Goal: Task Accomplishment & Management: Use online tool/utility

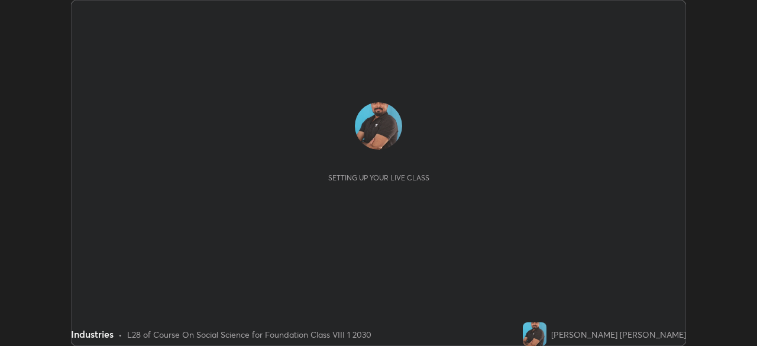
scroll to position [346, 756]
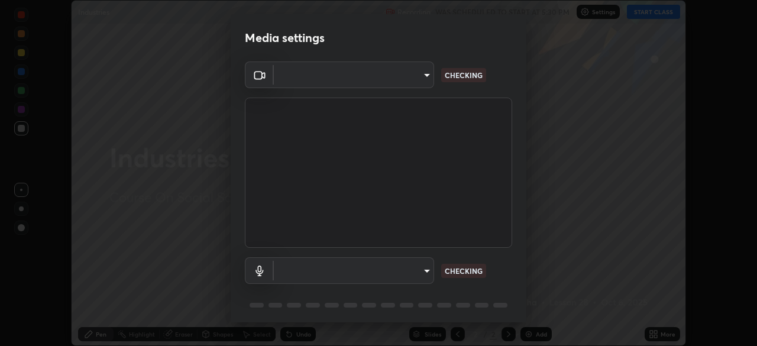
type input "f214d892c1ea21fc9911be358f21603cf7c671268a3f3fdd0c8c81d5790bf436"
type input "8a06055c2c690ddadc7107c4c7cb1ee90096de867996882422230ce77d3ed751"
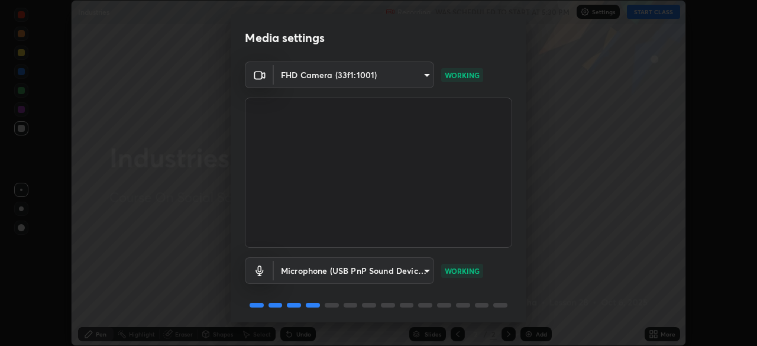
scroll to position [42, 0]
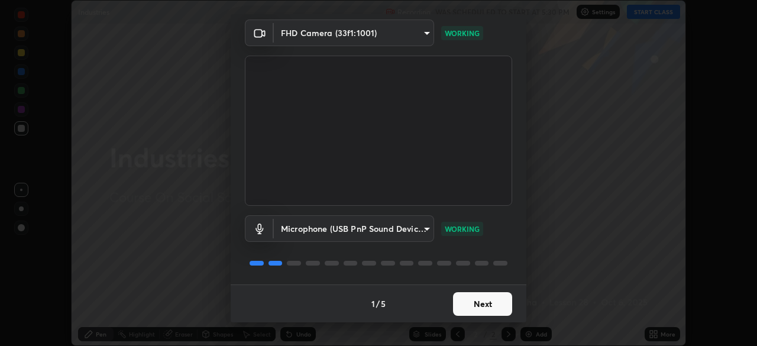
click at [482, 303] on button "Next" at bounding box center [482, 304] width 59 height 24
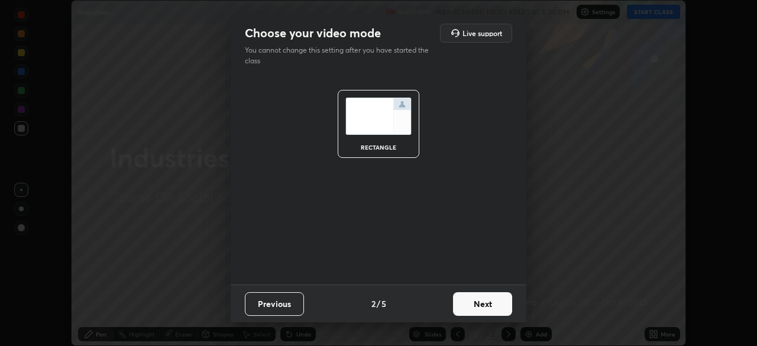
scroll to position [0, 0]
click at [464, 306] on button "Next" at bounding box center [482, 304] width 59 height 24
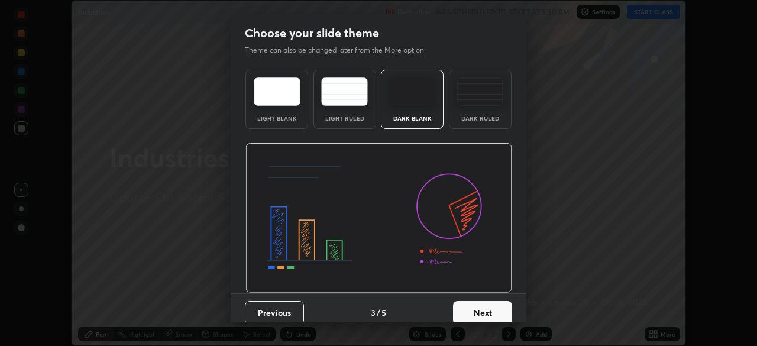
click at [462, 312] on button "Next" at bounding box center [482, 313] width 59 height 24
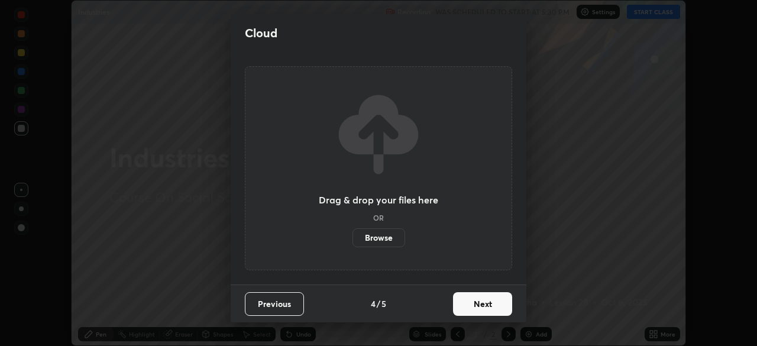
click at [465, 302] on button "Next" at bounding box center [482, 304] width 59 height 24
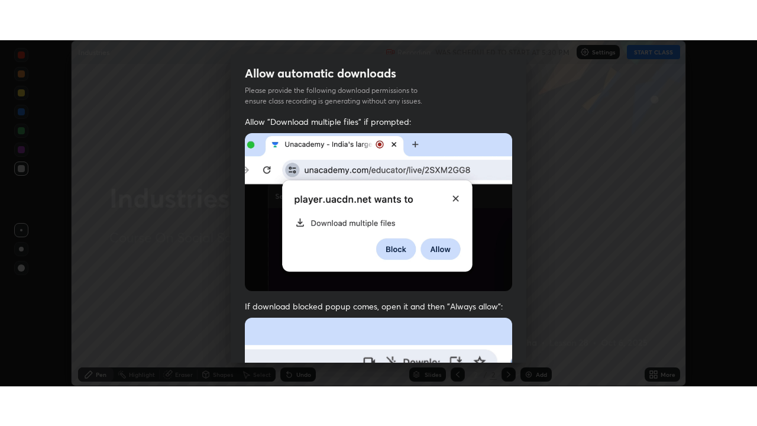
scroll to position [283, 0]
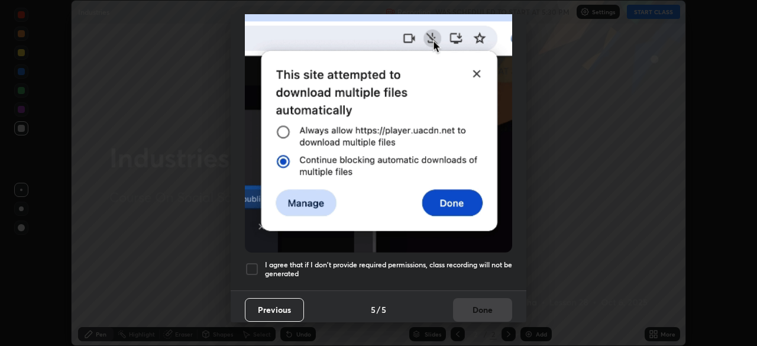
click at [255, 265] on div at bounding box center [252, 269] width 14 height 14
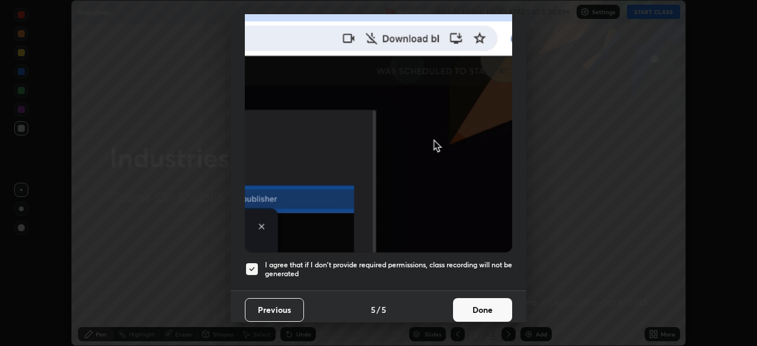
click at [456, 301] on button "Done" at bounding box center [482, 310] width 59 height 24
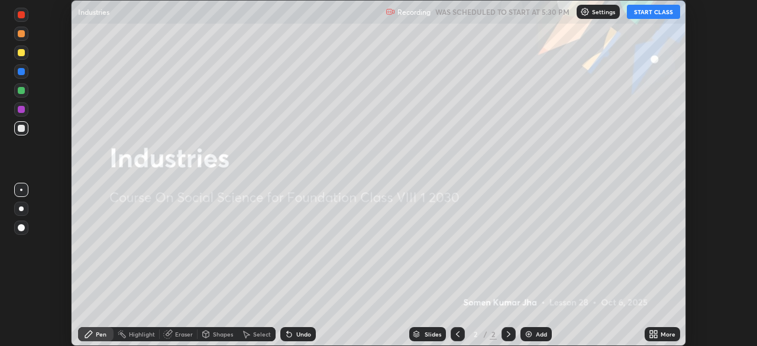
click at [655, 336] on icon at bounding box center [655, 336] width 3 height 3
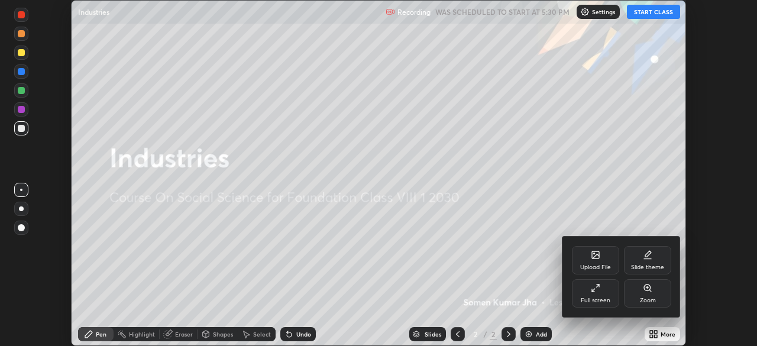
click at [591, 264] on div "Upload File" at bounding box center [595, 267] width 31 height 6
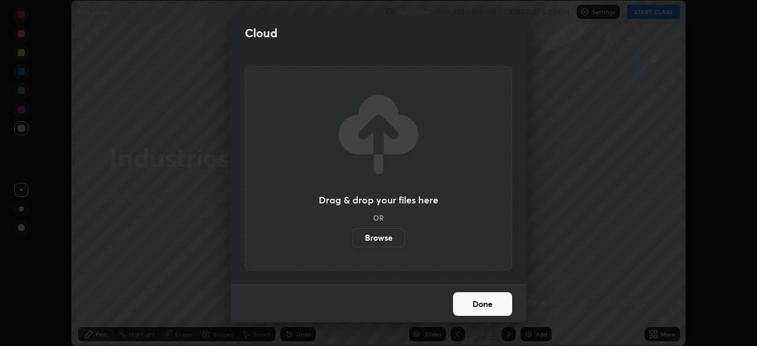
click at [395, 238] on label "Browse" at bounding box center [378, 237] width 53 height 19
click at [352, 238] on input "Browse" at bounding box center [352, 237] width 0 height 19
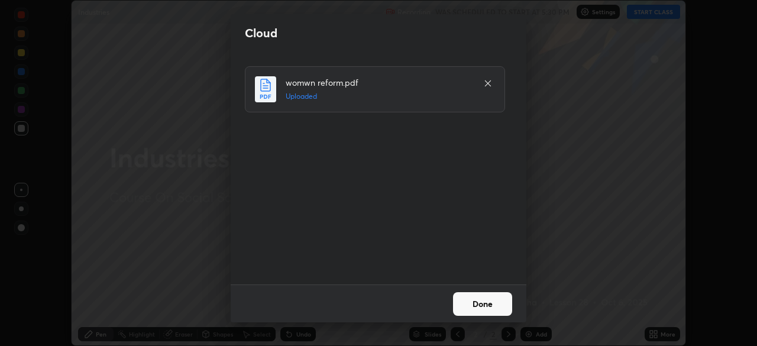
click at [495, 304] on button "Done" at bounding box center [482, 304] width 59 height 24
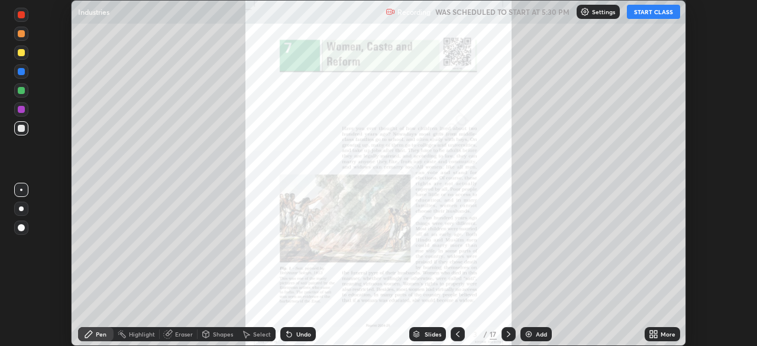
click at [663, 337] on div "More" at bounding box center [667, 334] width 15 height 6
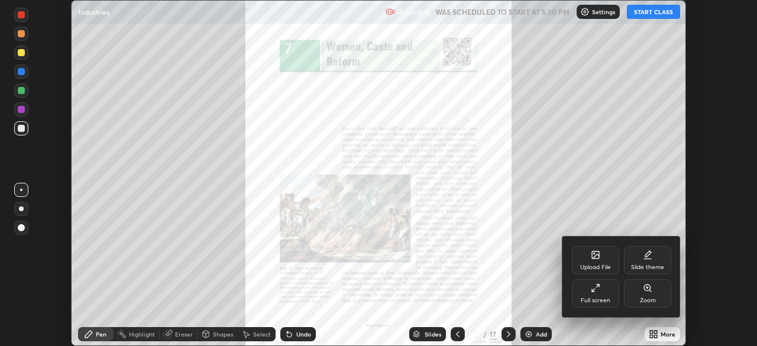
click at [604, 293] on div "Full screen" at bounding box center [595, 293] width 47 height 28
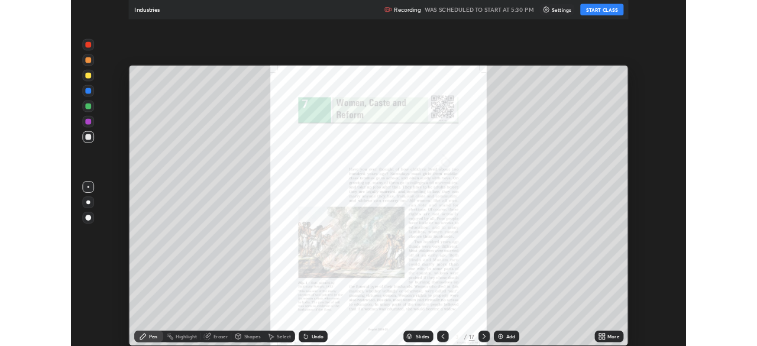
scroll to position [426, 757]
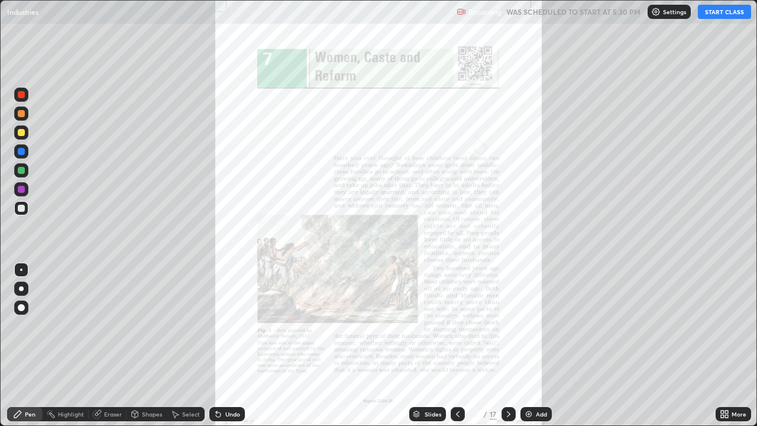
click at [713, 8] on button "START CLASS" at bounding box center [723, 12] width 53 height 14
click at [21, 190] on div at bounding box center [21, 189] width 7 height 7
click at [23, 173] on div at bounding box center [21, 170] width 7 height 7
click at [20, 155] on div at bounding box center [21, 151] width 14 height 14
click at [507, 345] on icon at bounding box center [508, 413] width 9 height 9
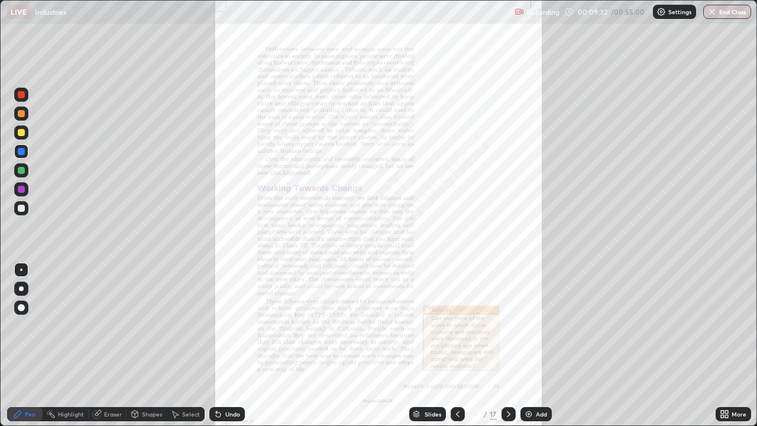
click at [455, 345] on icon at bounding box center [457, 413] width 9 height 9
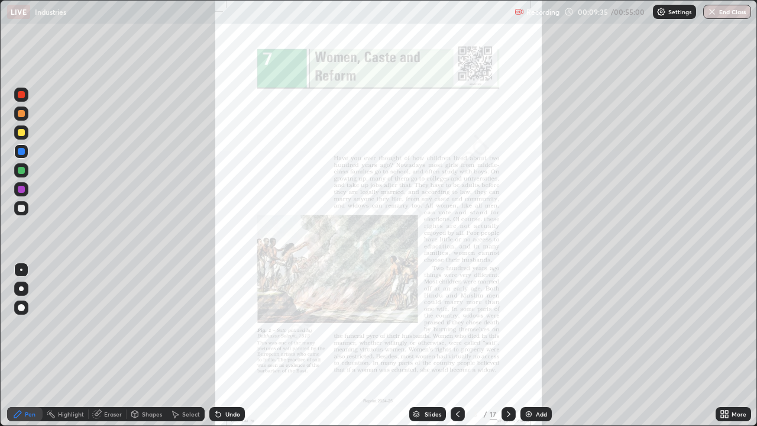
click at [726, 345] on icon at bounding box center [726, 415] width 3 height 3
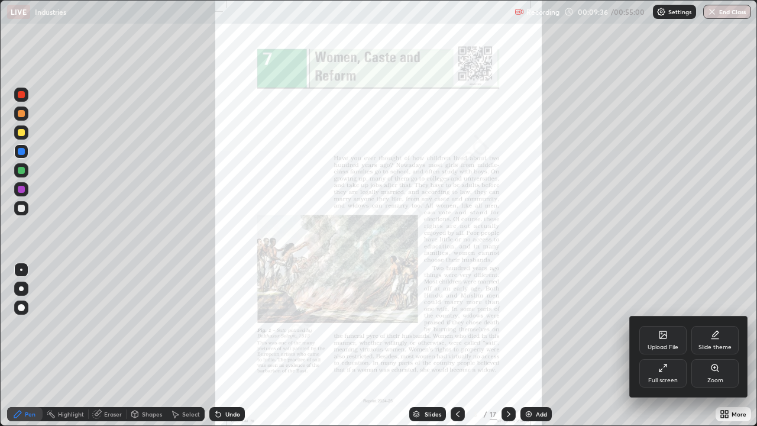
click at [710, 345] on icon at bounding box center [714, 367] width 9 height 9
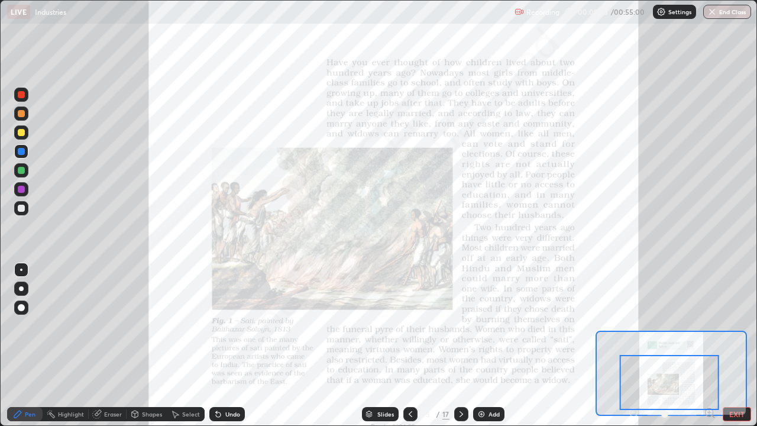
click at [19, 100] on div at bounding box center [21, 94] width 14 height 14
click at [460, 345] on icon at bounding box center [460, 413] width 9 height 9
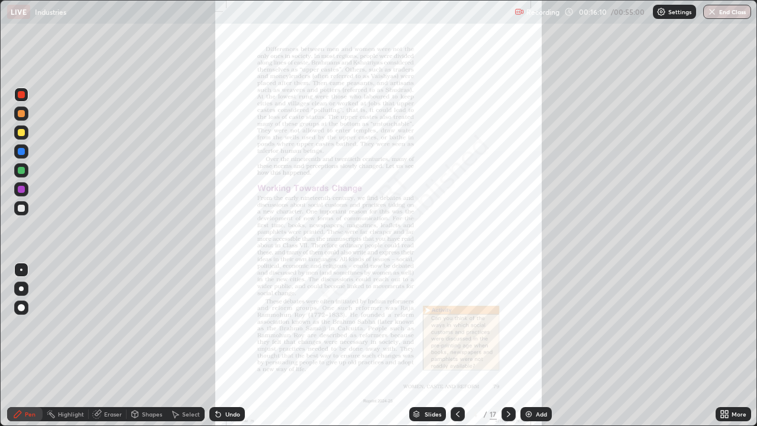
click at [722, 345] on icon at bounding box center [723, 413] width 9 height 9
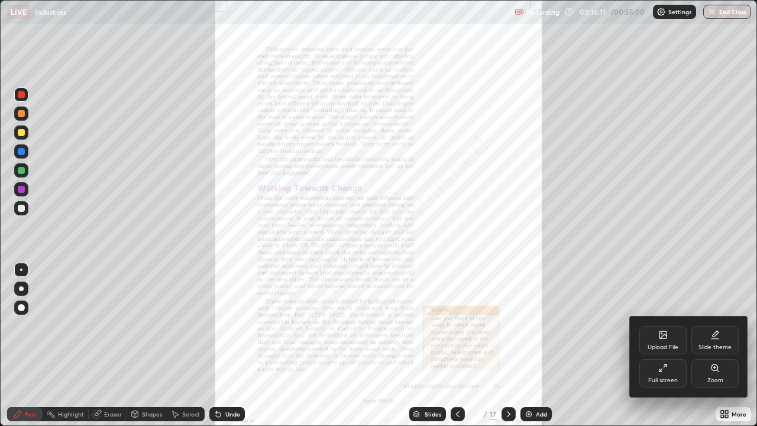
click at [703, 345] on div "Zoom" at bounding box center [714, 373] width 47 height 28
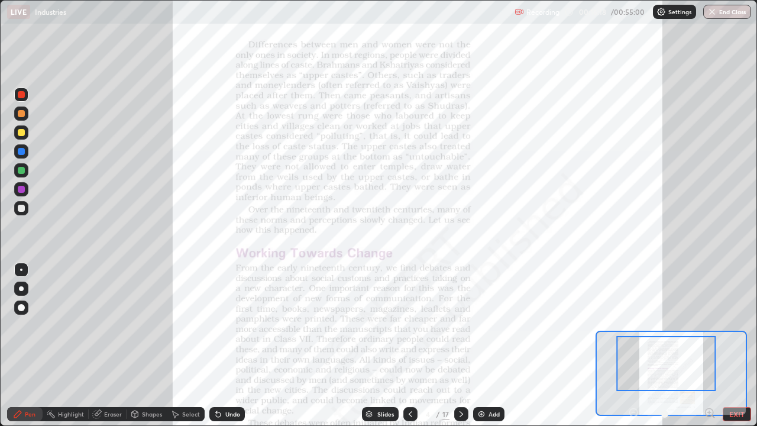
click at [231, 345] on div "Undo" at bounding box center [232, 414] width 15 height 6
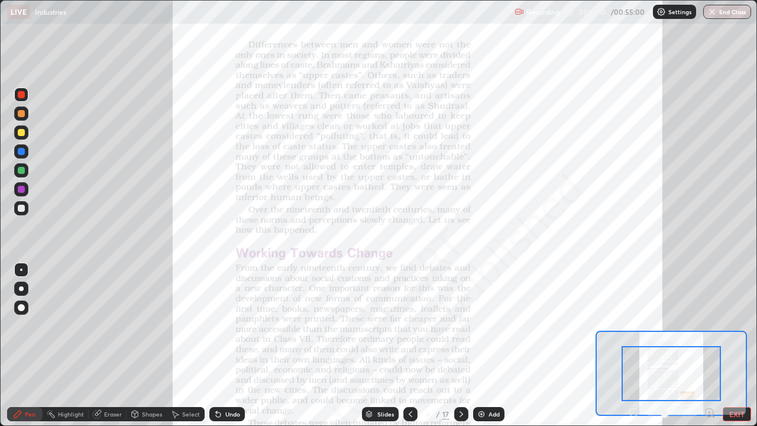
click at [231, 345] on div "Undo" at bounding box center [232, 414] width 15 height 6
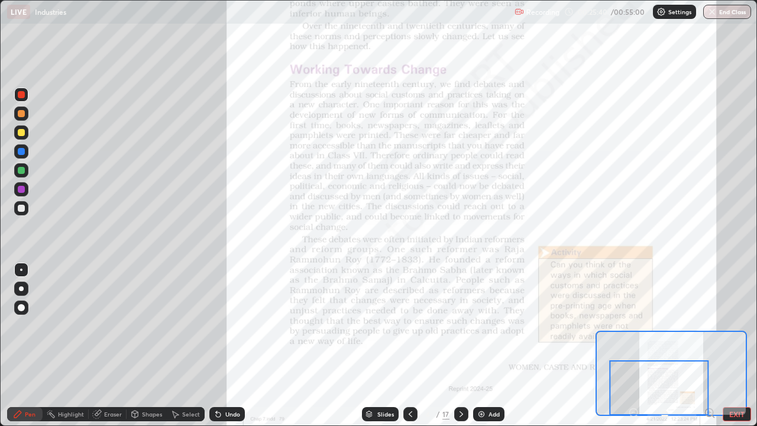
click at [20, 131] on div at bounding box center [21, 132] width 7 height 7
click at [21, 171] on div at bounding box center [21, 170] width 7 height 7
click at [23, 114] on div at bounding box center [21, 113] width 7 height 7
click at [21, 207] on div at bounding box center [21, 208] width 7 height 7
click at [458, 345] on icon at bounding box center [460, 413] width 9 height 9
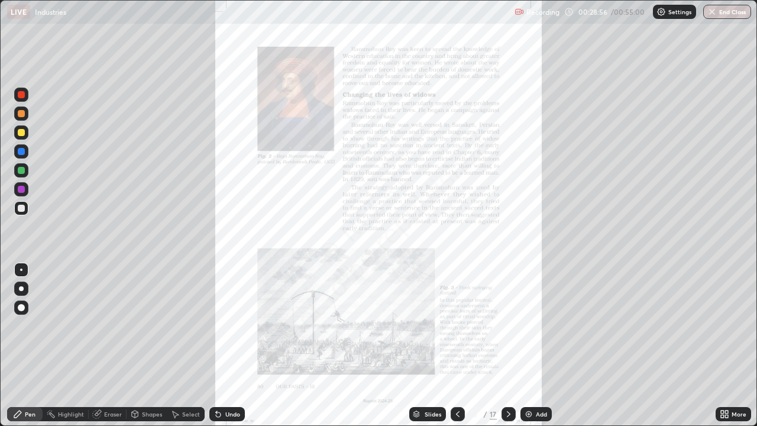
click at [725, 345] on icon at bounding box center [726, 415] width 3 height 3
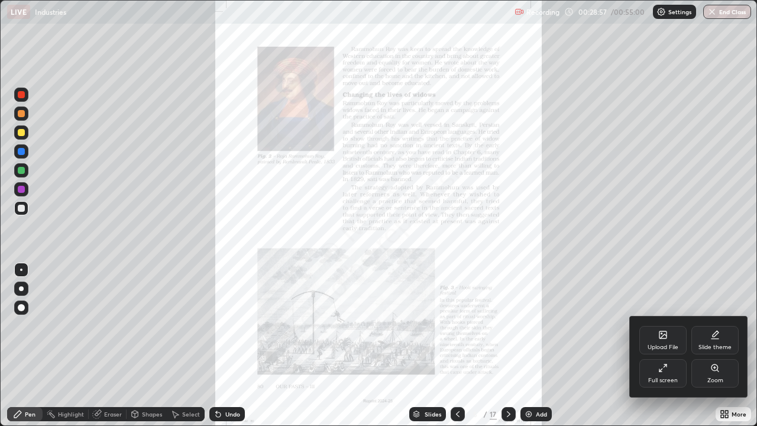
click at [705, 345] on div "Zoom" at bounding box center [714, 373] width 47 height 28
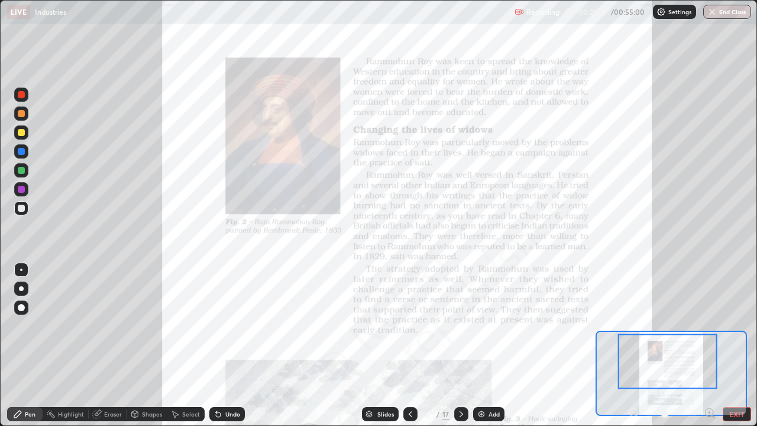
click at [22, 189] on div at bounding box center [21, 189] width 7 height 7
click at [19, 171] on div at bounding box center [21, 170] width 7 height 7
click at [455, 345] on div at bounding box center [461, 414] width 14 height 24
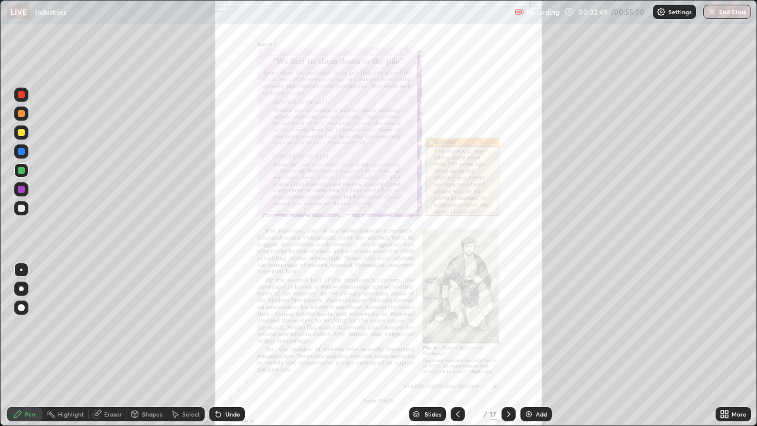
click at [729, 345] on div "More" at bounding box center [732, 414] width 35 height 14
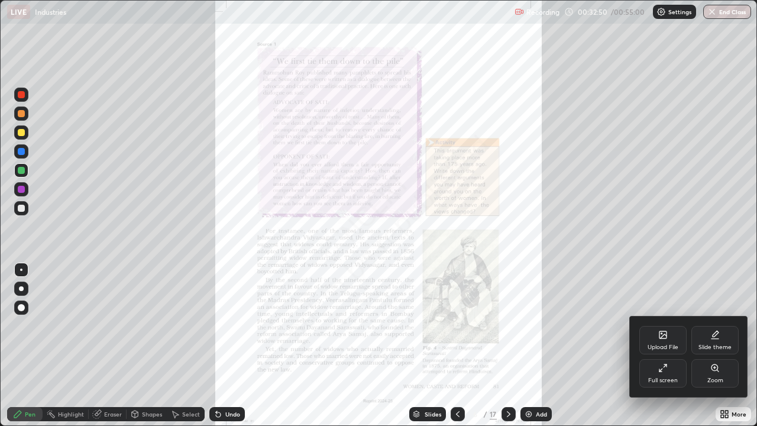
click at [708, 345] on div "Zoom" at bounding box center [714, 373] width 47 height 28
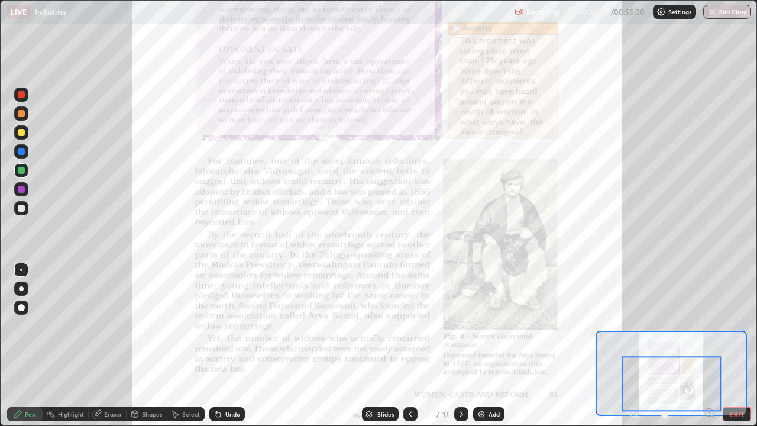
click at [19, 134] on div at bounding box center [21, 132] width 7 height 7
click at [23, 190] on div at bounding box center [21, 189] width 7 height 7
click at [23, 175] on div at bounding box center [21, 170] width 14 height 14
click at [460, 345] on icon at bounding box center [460, 413] width 9 height 9
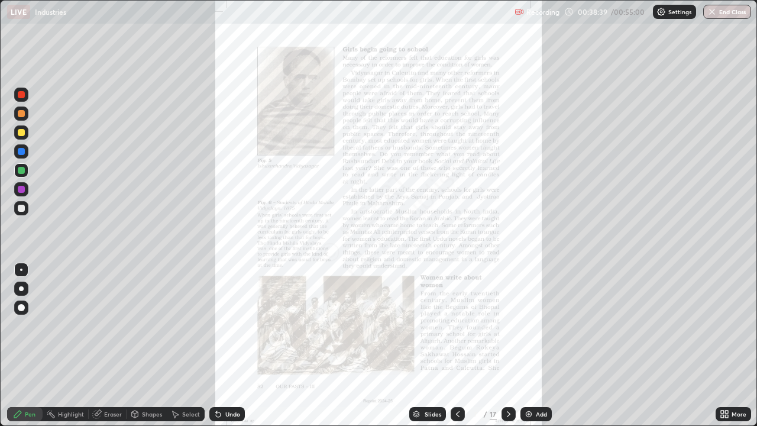
click at [723, 345] on icon at bounding box center [722, 415] width 3 height 3
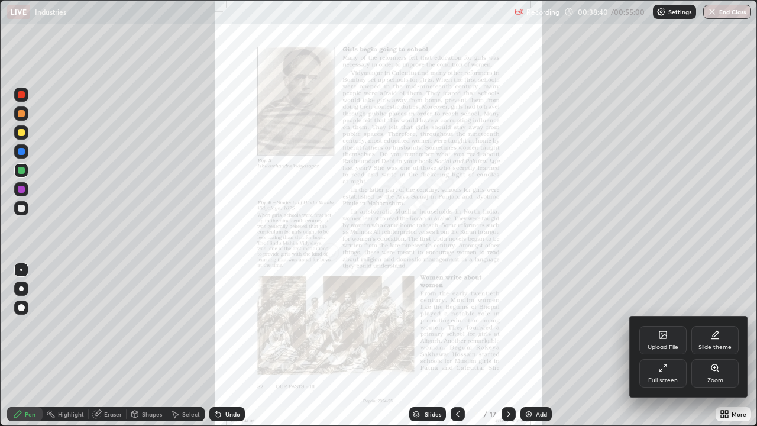
click at [700, 345] on div "Zoom" at bounding box center [714, 373] width 47 height 28
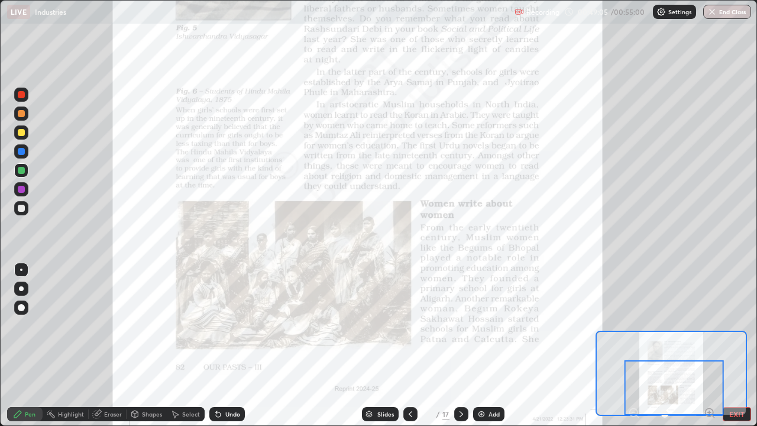
click at [461, 345] on icon at bounding box center [460, 413] width 9 height 9
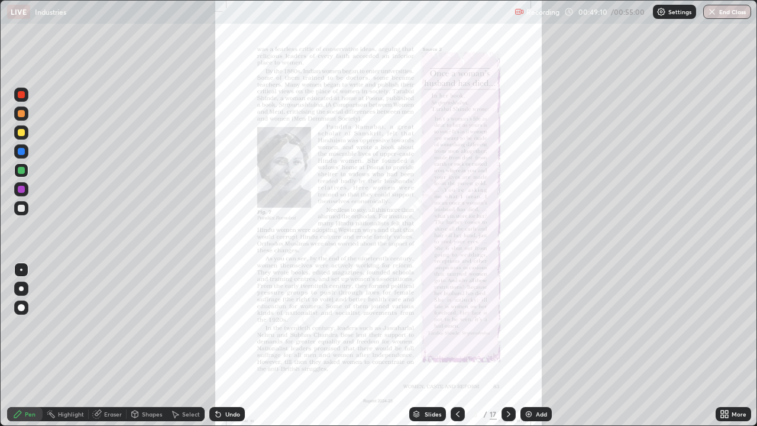
click at [728, 345] on icon at bounding box center [723, 413] width 9 height 9
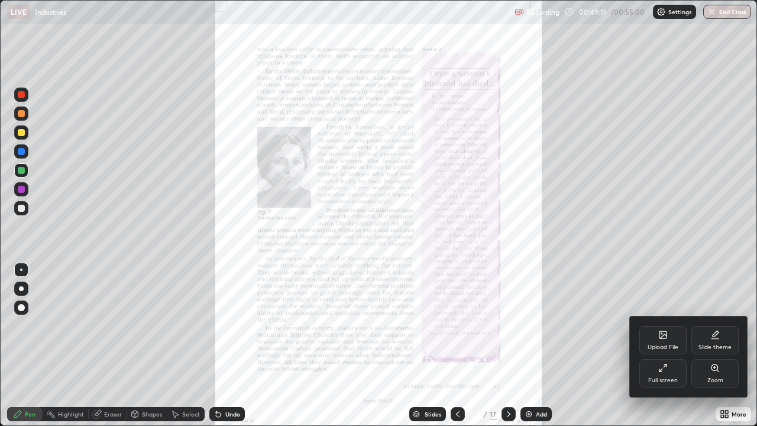
click at [722, 345] on div "Zoom" at bounding box center [715, 380] width 16 height 6
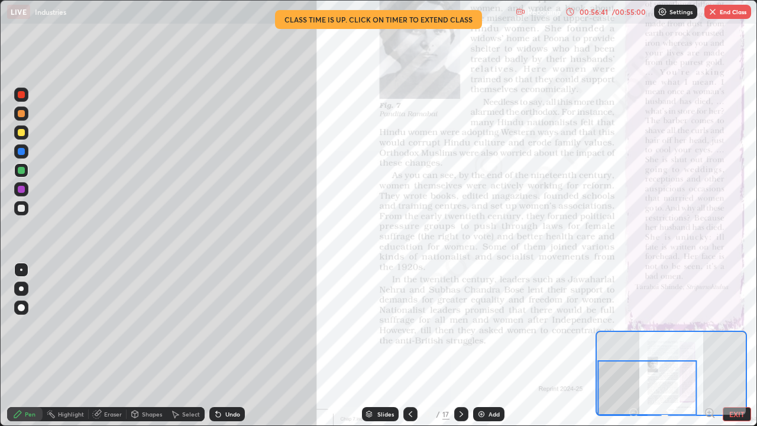
click at [465, 345] on div at bounding box center [461, 414] width 14 height 14
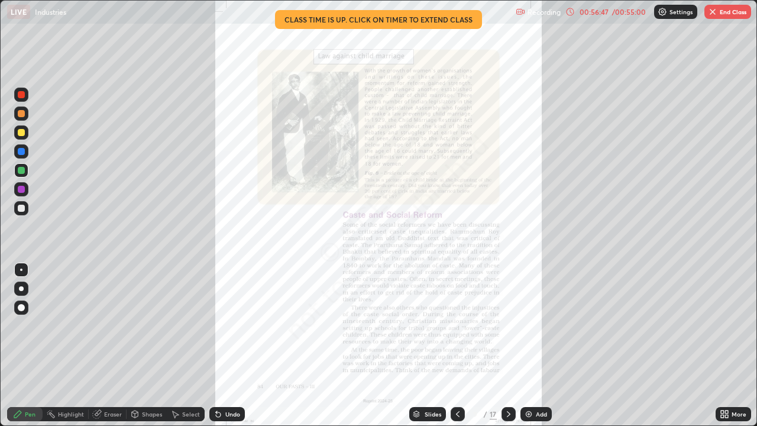
click at [722, 345] on icon at bounding box center [722, 411] width 3 height 3
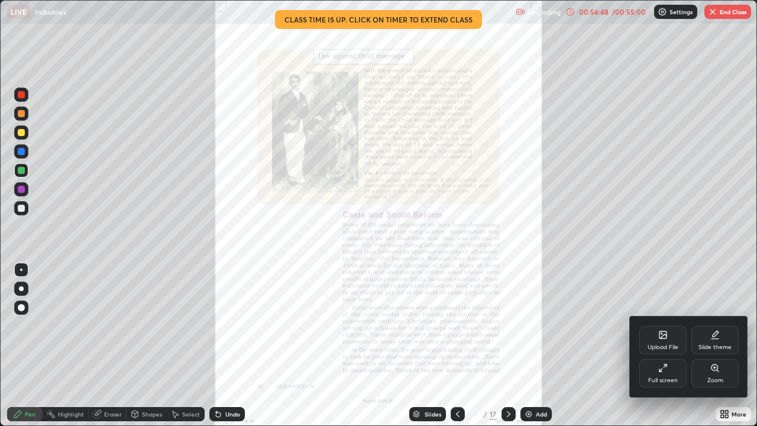
click at [703, 345] on div "Zoom" at bounding box center [714, 373] width 47 height 28
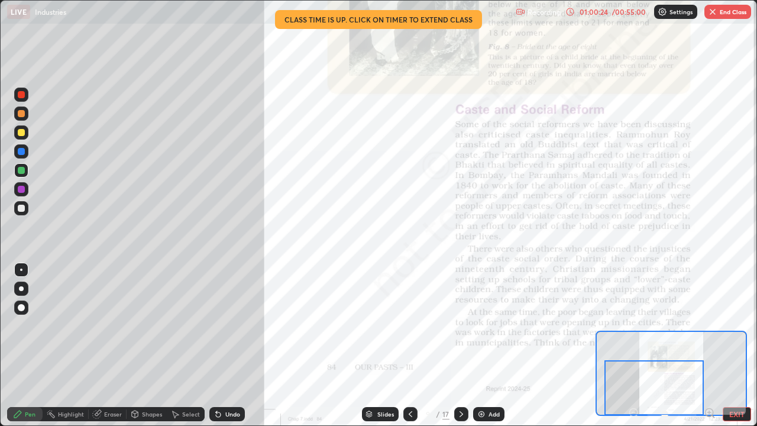
click at [724, 14] on button "End Class" at bounding box center [727, 12] width 47 height 14
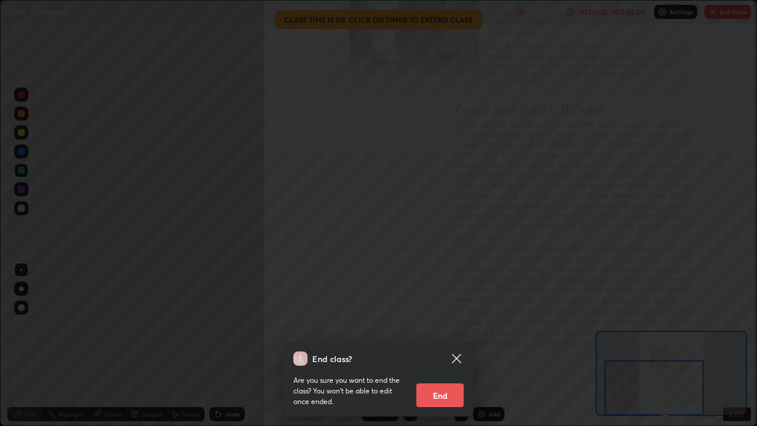
click at [453, 345] on button "End" at bounding box center [439, 395] width 47 height 24
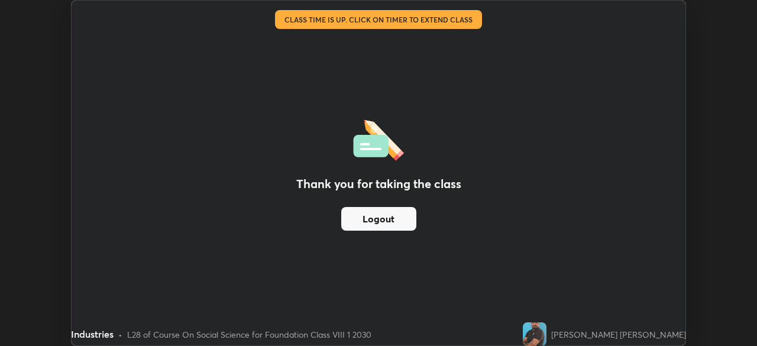
scroll to position [58764, 58353]
